Goal: Transaction & Acquisition: Download file/media

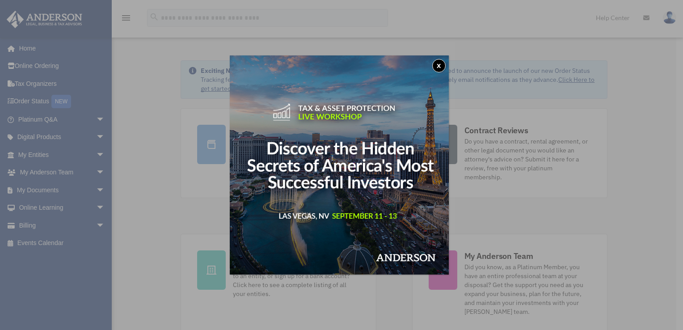
click at [442, 67] on button "x" at bounding box center [438, 65] width 13 height 13
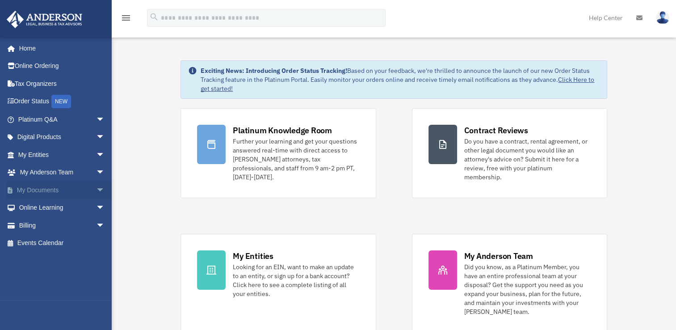
click at [96, 191] on span "arrow_drop_down" at bounding box center [105, 190] width 18 height 18
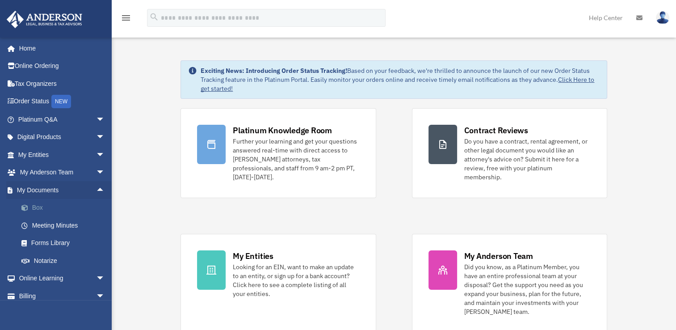
click at [34, 209] on link "Box" at bounding box center [66, 208] width 106 height 18
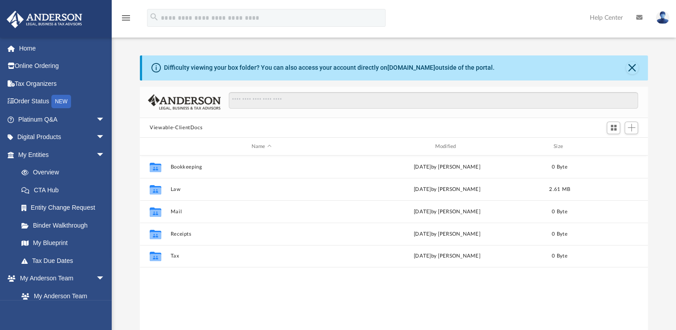
scroll to position [196, 501]
click at [96, 120] on span "arrow_drop_down" at bounding box center [105, 119] width 18 height 18
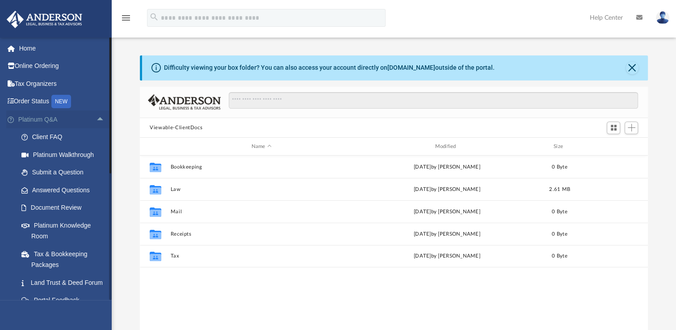
click at [96, 117] on span "arrow_drop_up" at bounding box center [105, 119] width 18 height 18
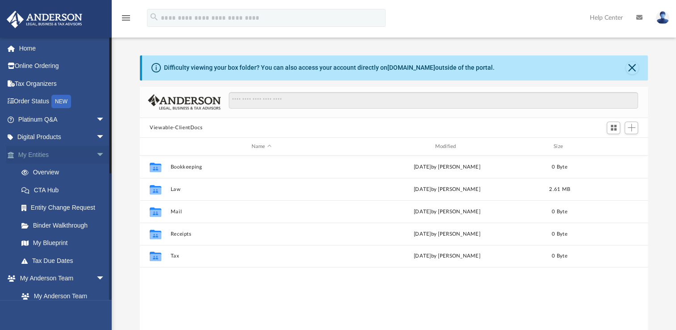
click at [96, 156] on span "arrow_drop_down" at bounding box center [105, 155] width 18 height 18
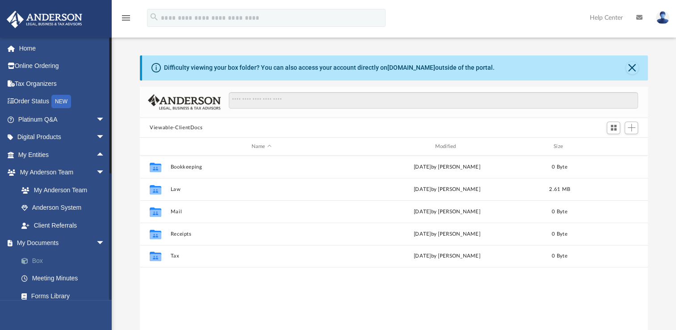
click at [36, 262] on link "Box" at bounding box center [66, 261] width 106 height 18
click at [179, 127] on button "Viewable-ClientDocs" at bounding box center [176, 128] width 53 height 8
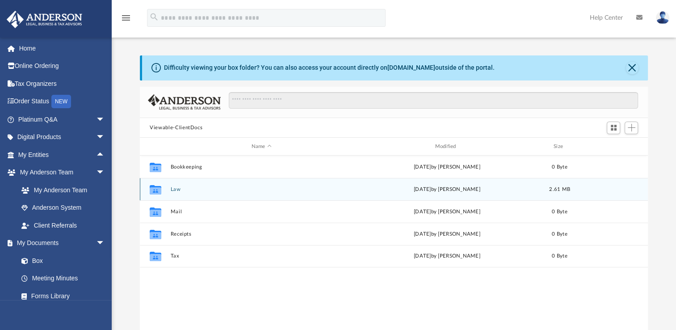
click at [174, 191] on button "Law" at bounding box center [262, 189] width 182 height 6
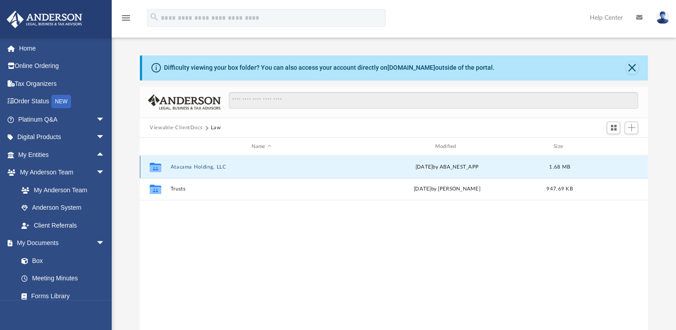
click at [182, 166] on button "Atacama Holding, LLC" at bounding box center [262, 167] width 182 height 6
click at [179, 168] on button "Initial Docs" at bounding box center [262, 167] width 182 height 6
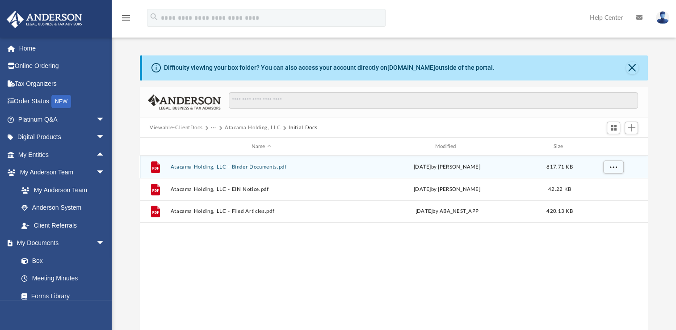
click at [239, 167] on button "Atacama Holding, LLC - Binder Documents.pdf" at bounding box center [262, 167] width 182 height 6
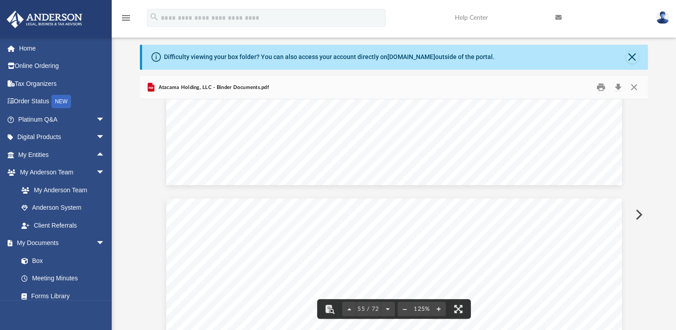
scroll to position [32490, 0]
click at [376, 308] on span "55 / 72" at bounding box center [368, 309] width 25 height 6
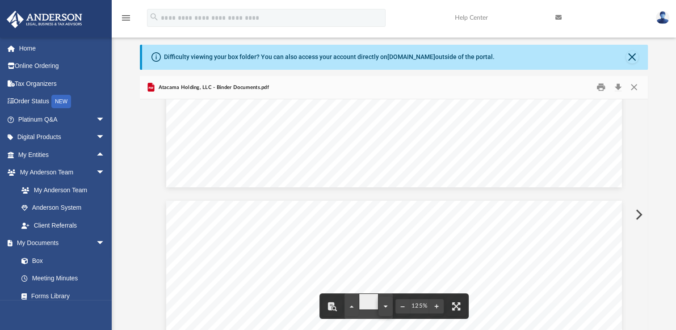
type input "**"
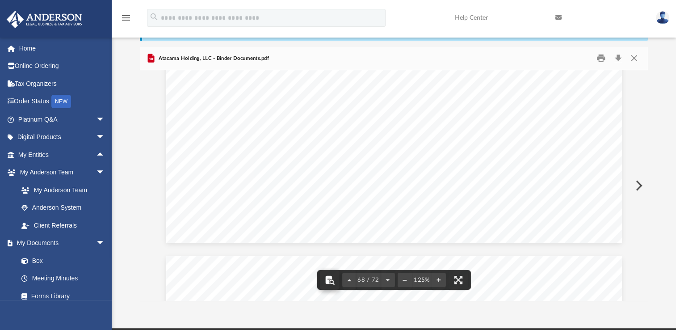
scroll to position [55, 0]
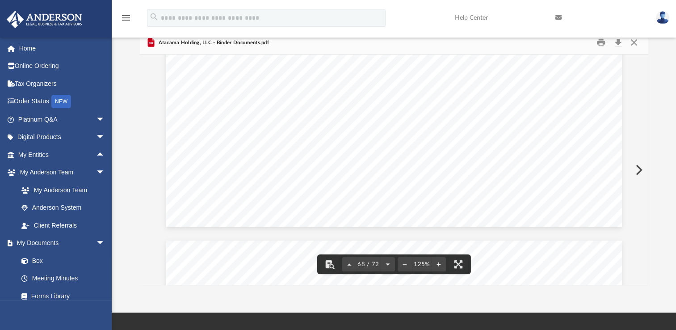
click at [364, 262] on span "68 / 72" at bounding box center [368, 264] width 25 height 6
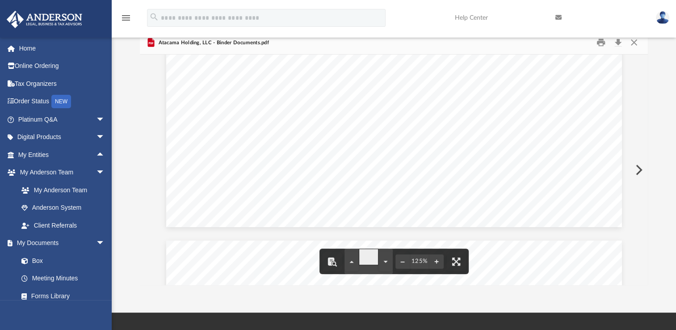
type input "**"
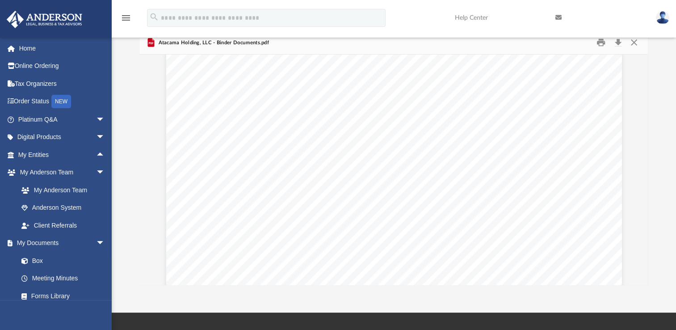
scroll to position [37435, 0]
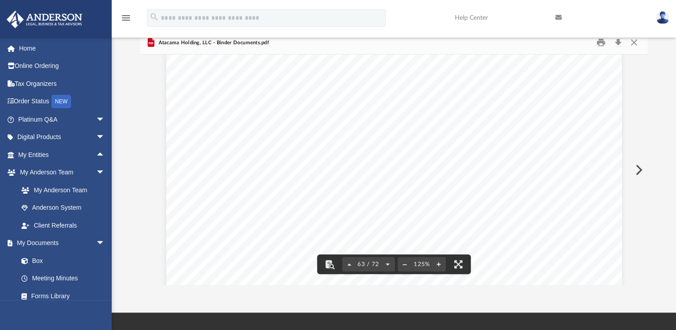
click at [365, 267] on button "63 / 72" at bounding box center [368, 264] width 25 height 20
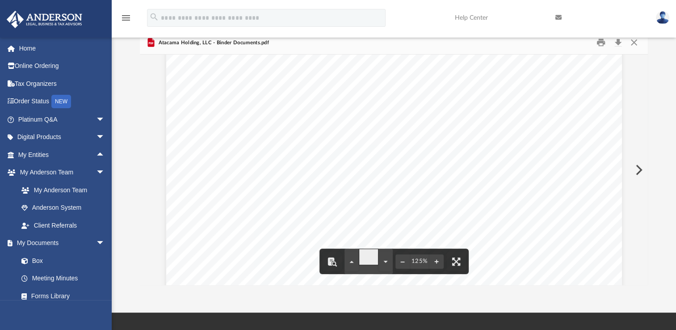
type input "**"
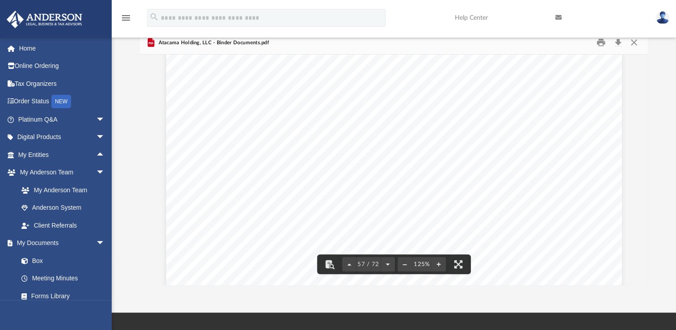
scroll to position [34015, 0]
click at [365, 266] on span "57 / 72" at bounding box center [368, 264] width 25 height 6
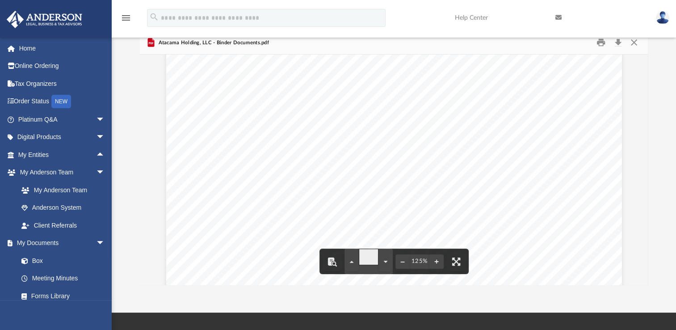
type input "*"
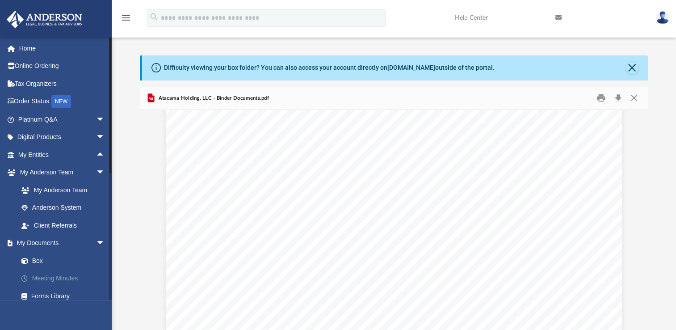
scroll to position [0, 0]
click at [32, 48] on link "Home" at bounding box center [62, 48] width 112 height 18
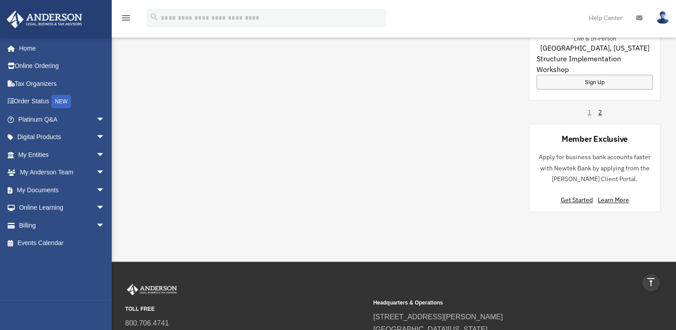
scroll to position [626, 0]
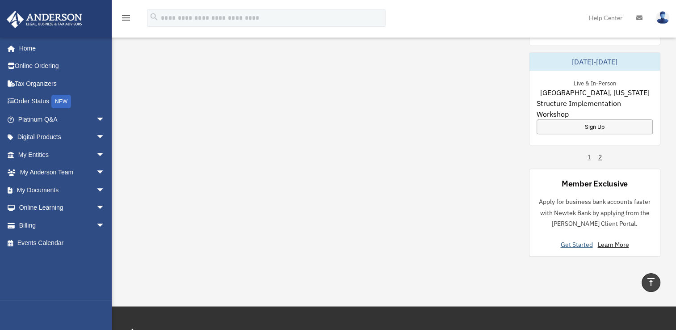
click at [579, 240] on link "Get Started" at bounding box center [579, 244] width 36 height 8
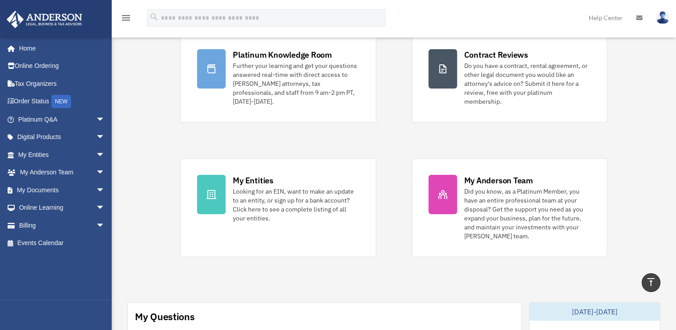
scroll to position [0, 0]
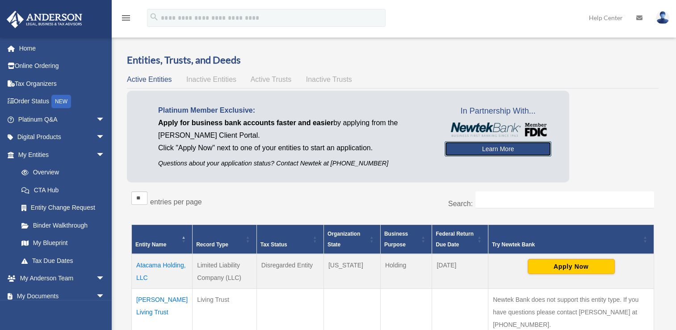
click at [495, 151] on link "Learn More" at bounding box center [498, 148] width 107 height 15
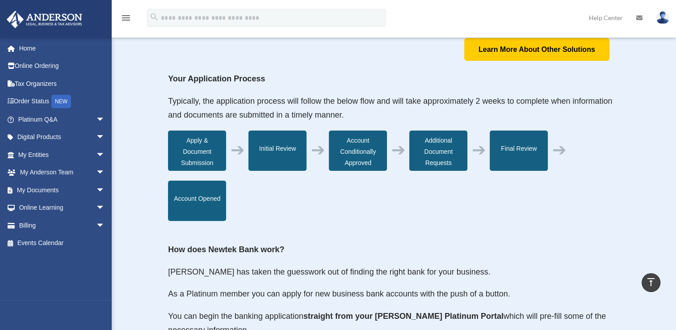
scroll to position [223, 0]
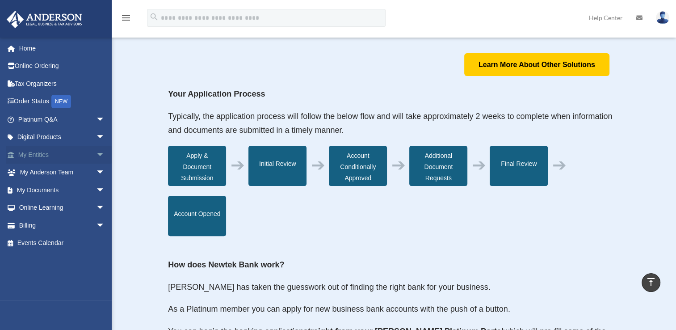
click at [27, 156] on link "My Entities arrow_drop_down" at bounding box center [62, 155] width 112 height 18
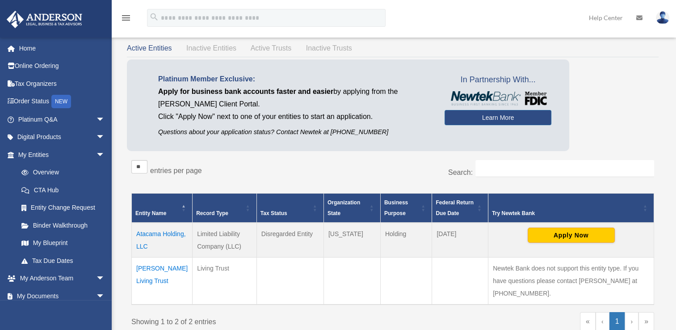
scroll to position [45, 0]
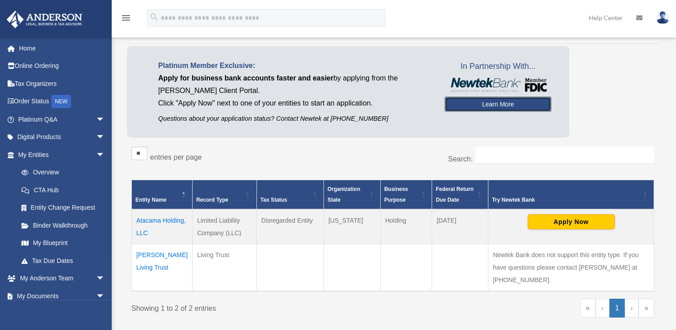
click at [487, 108] on link "Learn More" at bounding box center [498, 104] width 107 height 15
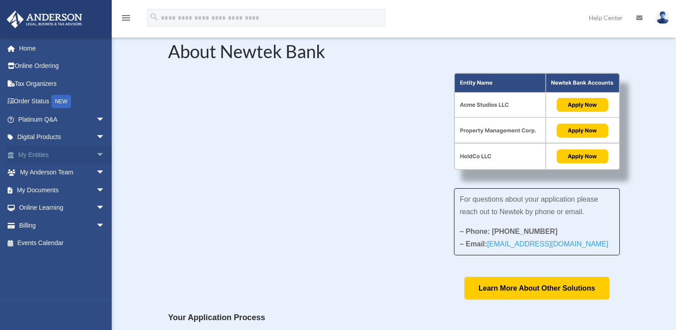
click at [96, 152] on span "arrow_drop_down" at bounding box center [105, 155] width 18 height 18
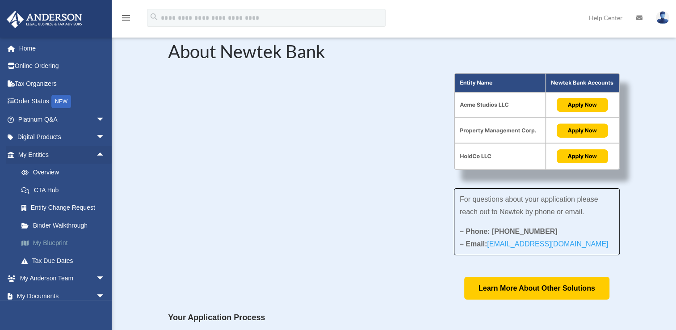
click at [51, 244] on link "My Blueprint" at bounding box center [66, 243] width 106 height 18
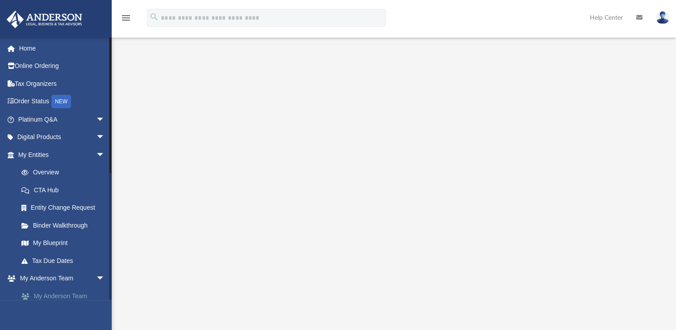
click at [55, 298] on link "My Anderson Team" at bounding box center [66, 296] width 106 height 18
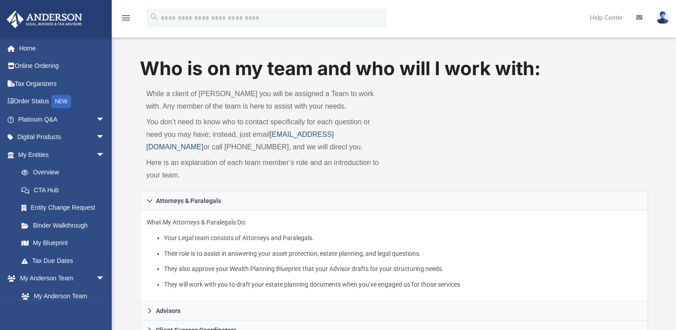
click at [296, 135] on link "[EMAIL_ADDRESS][DOMAIN_NAME]" at bounding box center [240, 141] width 188 height 20
click at [510, 155] on div "Who is on my team and who will I work with: While a client of [PERSON_NAME] you…" at bounding box center [394, 123] width 508 height 136
click at [34, 154] on link "My Entities arrow_drop_down" at bounding box center [62, 155] width 112 height 18
click at [98, 153] on span "arrow_drop_down" at bounding box center [105, 155] width 18 height 18
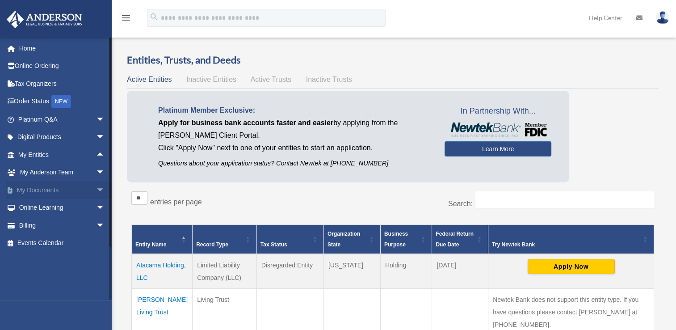
click at [97, 190] on span "arrow_drop_down" at bounding box center [105, 190] width 18 height 18
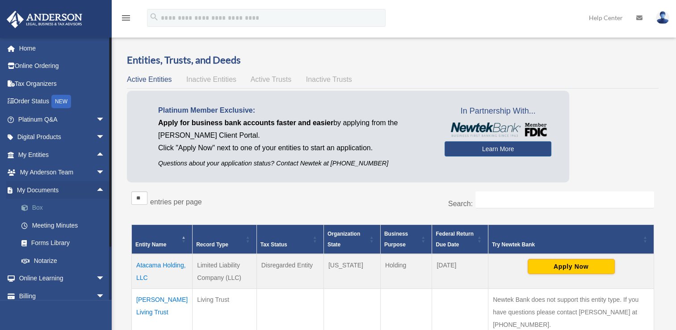
click at [37, 208] on link "Box" at bounding box center [66, 208] width 106 height 18
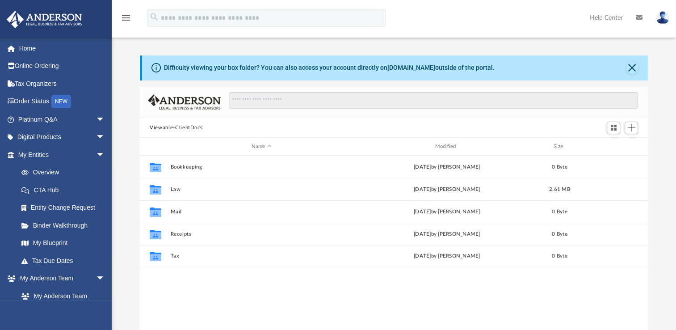
scroll to position [196, 501]
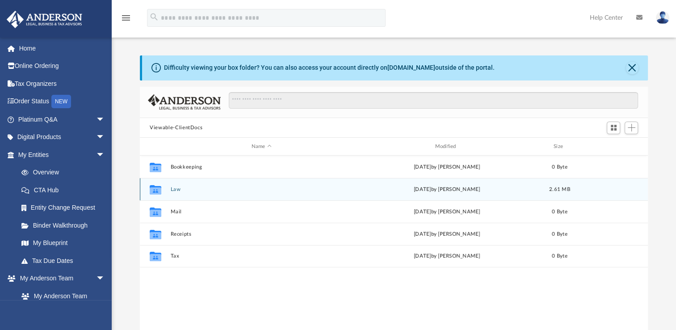
click at [152, 188] on icon "grid" at bounding box center [156, 190] width 12 height 7
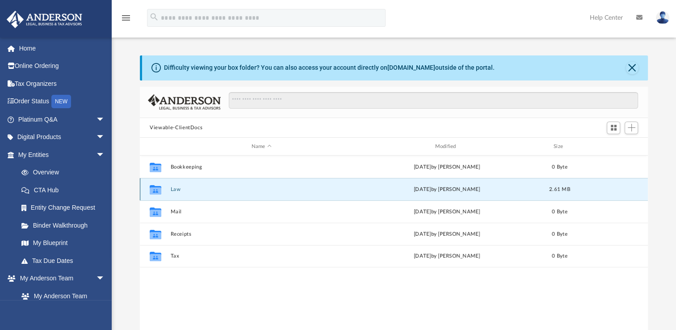
click at [175, 190] on button "Law" at bounding box center [262, 189] width 182 height 6
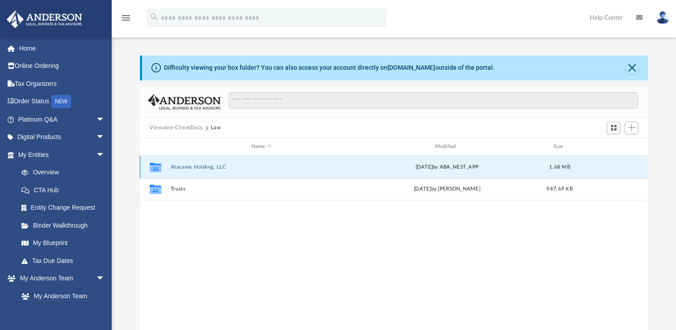
click at [194, 166] on button "Atacama Holding, LLC" at bounding box center [262, 167] width 182 height 6
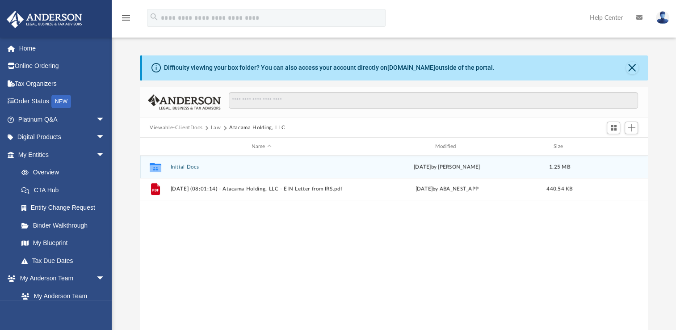
click at [181, 165] on button "Initial Docs" at bounding box center [262, 167] width 182 height 6
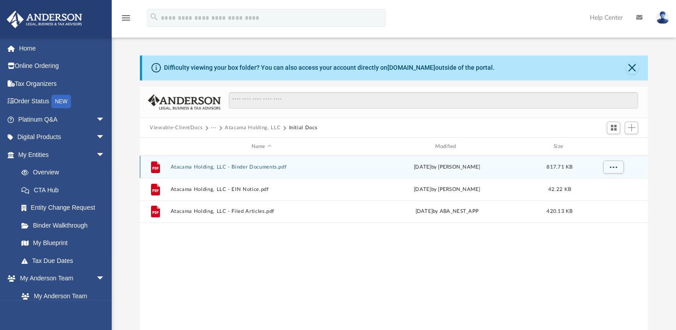
click at [220, 167] on button "Atacama Holding, LLC - Binder Documents.pdf" at bounding box center [262, 167] width 182 height 6
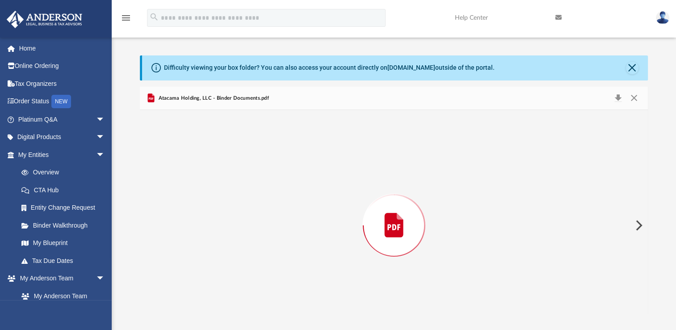
scroll to position [11, 0]
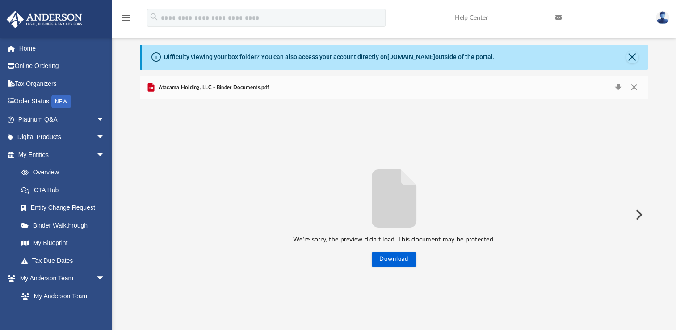
click at [237, 88] on span "Atacama Holding, LLC - Binder Documents.pdf" at bounding box center [212, 88] width 113 height 8
click at [455, 200] on div "We’re sorry, the preview didn’t load. This document may be protected. Download" at bounding box center [394, 215] width 508 height 104
drag, startPoint x: 644, startPoint y: 212, endPoint x: 640, endPoint y: 215, distance: 4.6
click at [642, 212] on button "Preview" at bounding box center [638, 214] width 20 height 25
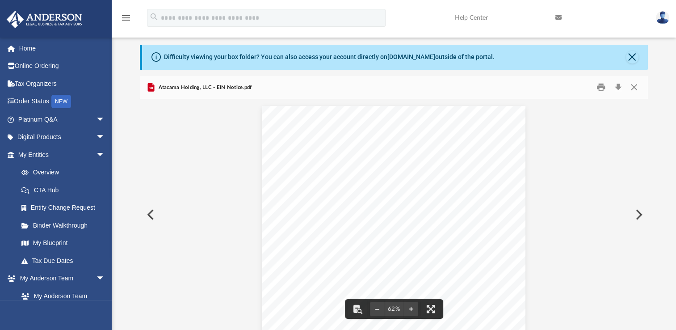
click at [148, 213] on button "Preview" at bounding box center [150, 214] width 20 height 25
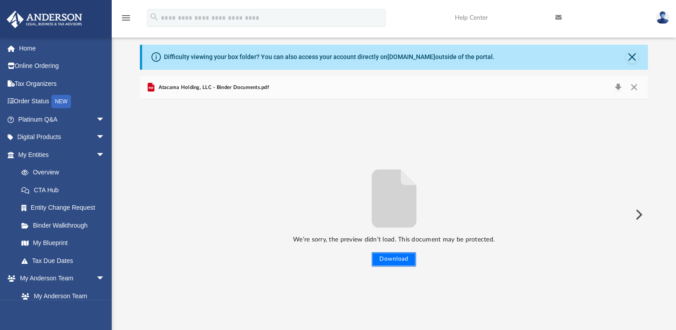
click at [382, 260] on button "Download" at bounding box center [394, 259] width 44 height 14
